Goal: Task Accomplishment & Management: Manage account settings

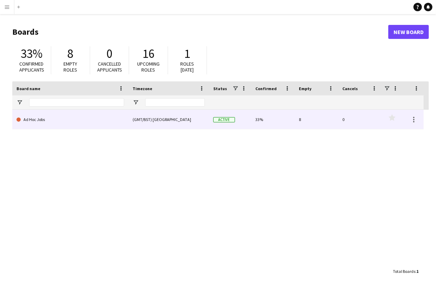
click at [43, 123] on link "Ad Hoc Jobs" at bounding box center [71, 120] width 108 height 20
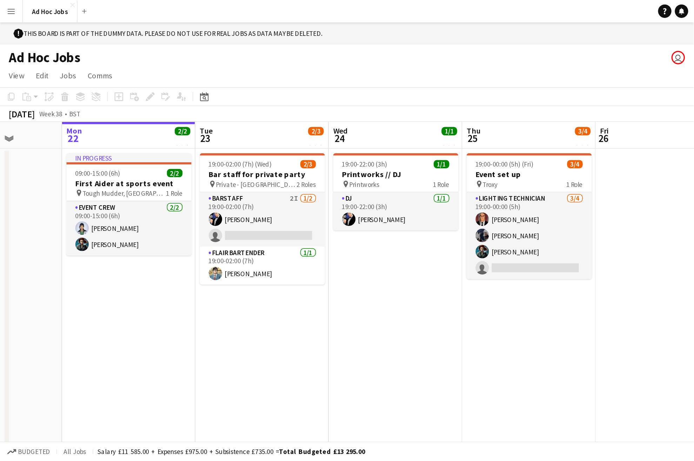
scroll to position [0, 213]
click at [8, 7] on app-icon "Menu" at bounding box center [7, 7] width 6 height 6
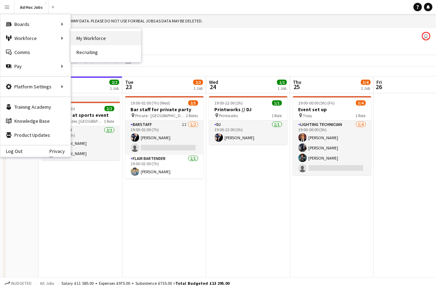
click at [87, 40] on link "My Workforce" at bounding box center [106, 38] width 70 height 14
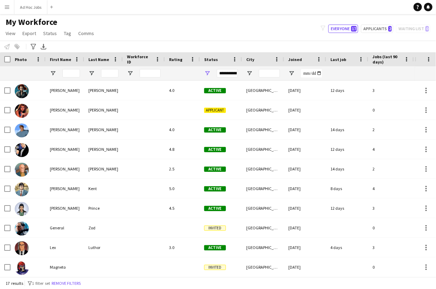
click at [8, 6] on app-icon "Menu" at bounding box center [7, 7] width 6 height 6
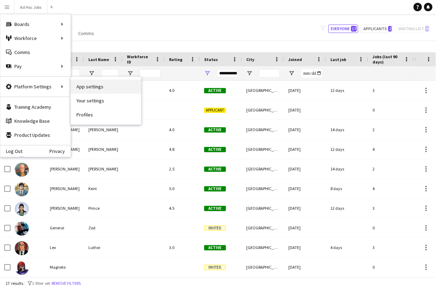
click at [95, 86] on link "App settings" at bounding box center [106, 87] width 70 height 14
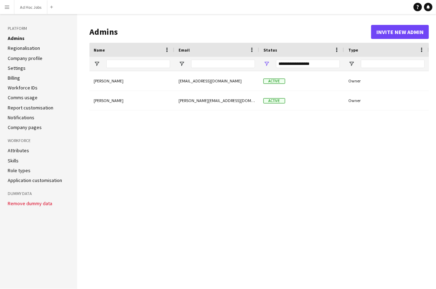
click at [7, 5] on app-icon "Menu" at bounding box center [7, 7] width 6 height 6
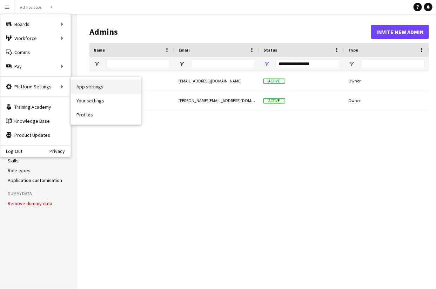
click at [87, 85] on link "App settings" at bounding box center [106, 87] width 70 height 14
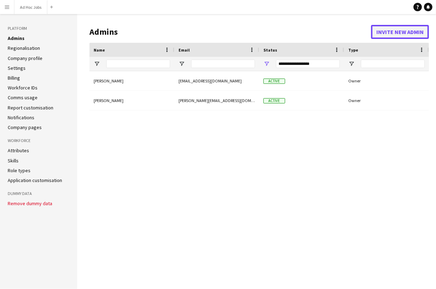
click at [390, 34] on button "Invite new admin" at bounding box center [400, 32] width 58 height 14
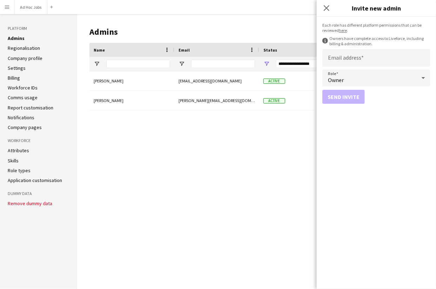
click at [251, 116] on div "[PERSON_NAME] [EMAIL_ADDRESS][DOMAIN_NAME] Active Owner [PERSON_NAME] [PERSON_N…" at bounding box center [260, 174] width 340 height 207
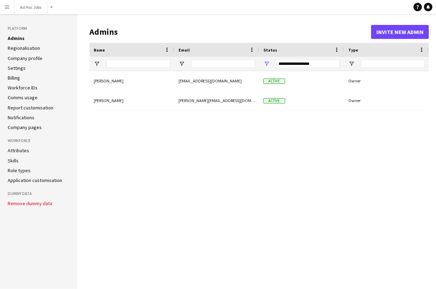
click at [6, 9] on app-icon "Menu" at bounding box center [7, 7] width 6 height 6
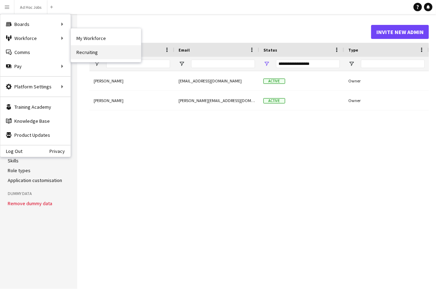
click at [89, 54] on link "Recruiting" at bounding box center [106, 52] width 70 height 14
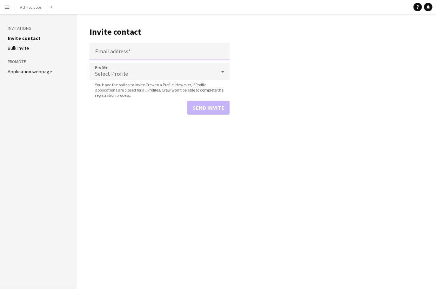
click at [114, 54] on input "Email address" at bounding box center [160, 52] width 140 height 18
click at [86, 51] on main "Invite contact Email address Profile Select Profile You have the option to invi…" at bounding box center [256, 151] width 359 height 275
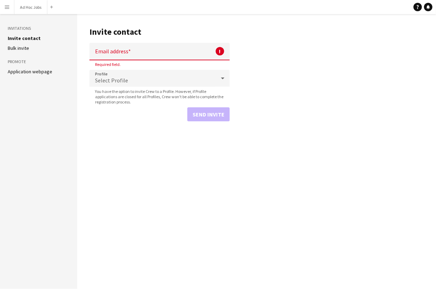
click at [362, 64] on main "Invite contact Email address ! Required field. Profile Select Profile You have …" at bounding box center [256, 151] width 359 height 275
click at [419, 8] on icon "Help" at bounding box center [418, 7] width 4 height 4
click at [97, 169] on main "Invite contact Email address ! Required field. Profile Select Profile You have …" at bounding box center [256, 151] width 359 height 275
click at [9, 9] on app-icon "Menu" at bounding box center [7, 7] width 6 height 6
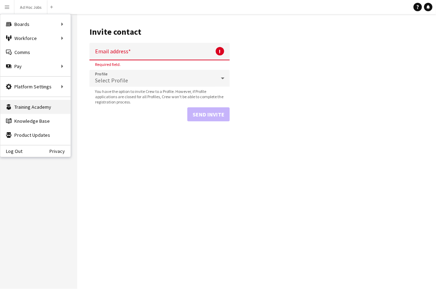
click at [35, 108] on link "Training Academy Training Academy" at bounding box center [35, 107] width 70 height 14
click at [29, 123] on link "Knowledge Base Knowledge Base" at bounding box center [35, 121] width 70 height 14
click at [176, 162] on main "Invite contact Email address ! Required field. Profile Select Profile You have …" at bounding box center [256, 151] width 359 height 275
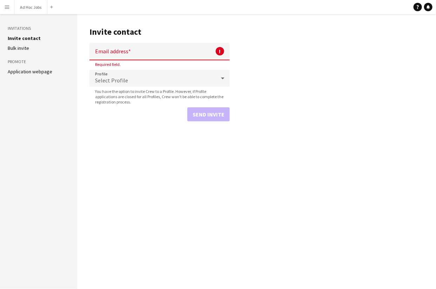
click at [145, 214] on main "Invite contact Email address ! Required field. Profile Select Profile You have …" at bounding box center [256, 151] width 359 height 275
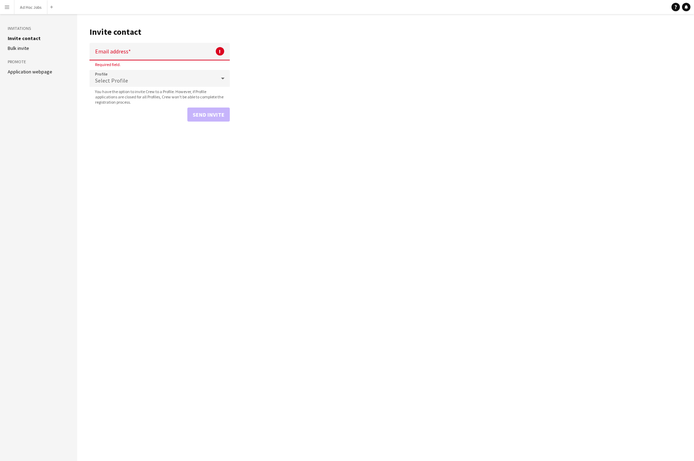
click at [6, 7] on app-icon "Menu" at bounding box center [7, 7] width 6 height 6
click at [15, 150] on link "Log Out" at bounding box center [11, 152] width 22 height 6
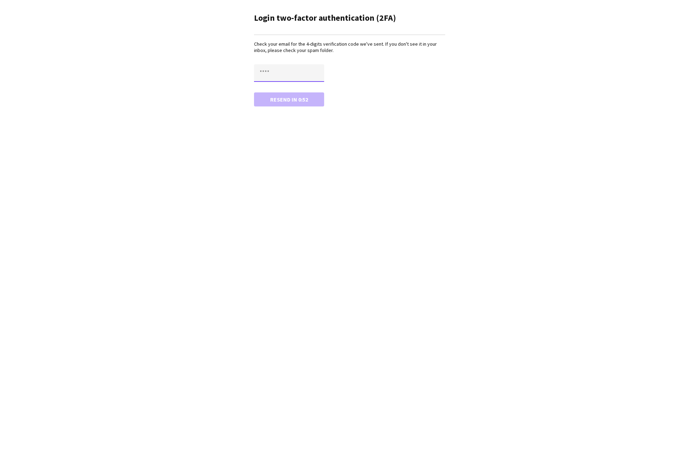
click at [291, 78] on input "text" at bounding box center [289, 73] width 70 height 18
paste input "****"
type input "****"
click at [273, 99] on button "Confirm" at bounding box center [289, 99] width 70 height 14
